Goal: Information Seeking & Learning: Learn about a topic

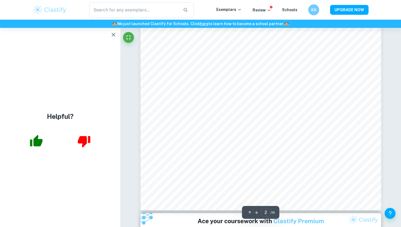
scroll to position [545, 0]
click at [315, 7] on h6 "KA" at bounding box center [314, 10] width 6 height 6
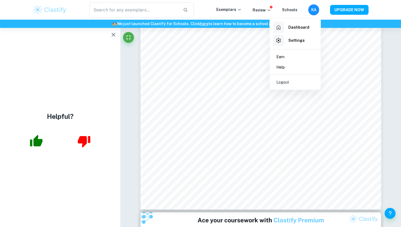
click at [387, 77] on div at bounding box center [200, 113] width 401 height 227
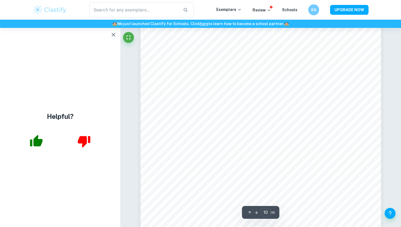
scroll to position [3214, 0]
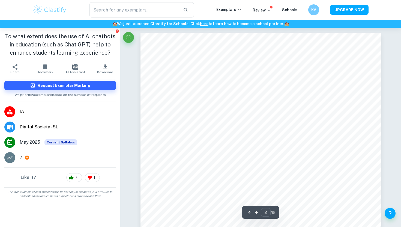
scroll to position [492, 0]
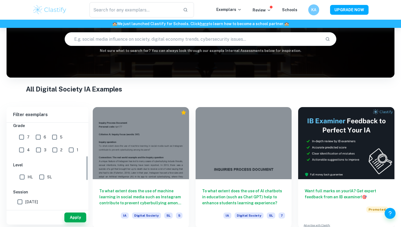
scroll to position [113, 0]
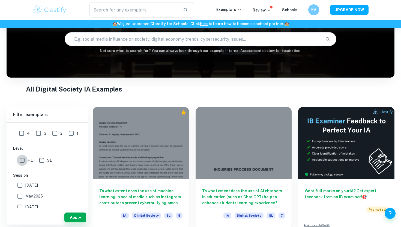
click at [22, 160] on input "HL" at bounding box center [22, 160] width 11 height 11
checkbox input "true"
click at [72, 219] on button "Apply" at bounding box center [75, 217] width 22 height 10
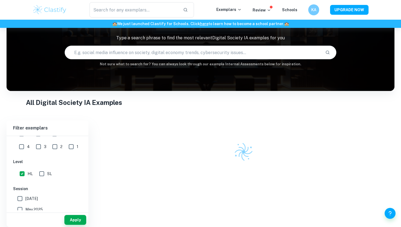
scroll to position [28, 0]
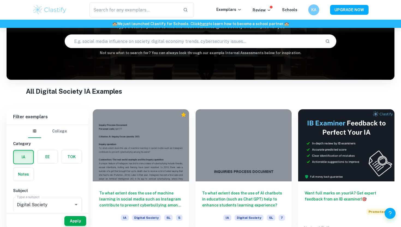
scroll to position [52, 0]
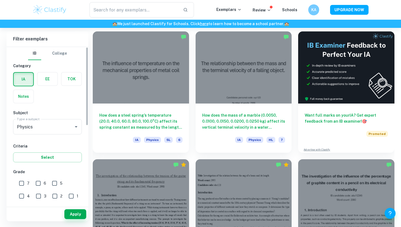
scroll to position [153, 0]
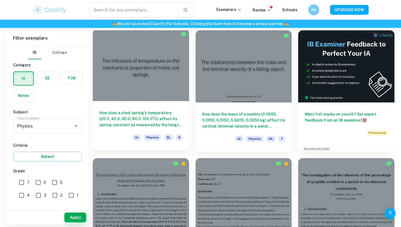
click at [133, 77] on div at bounding box center [141, 65] width 96 height 72
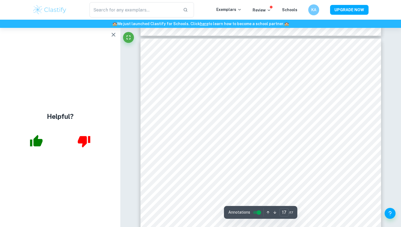
scroll to position [5790, 0]
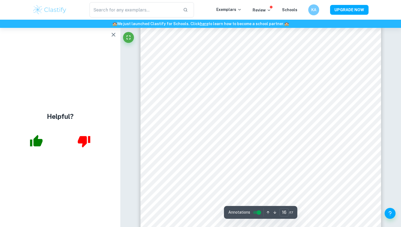
type input "15"
